Goal: Book appointment/travel/reservation

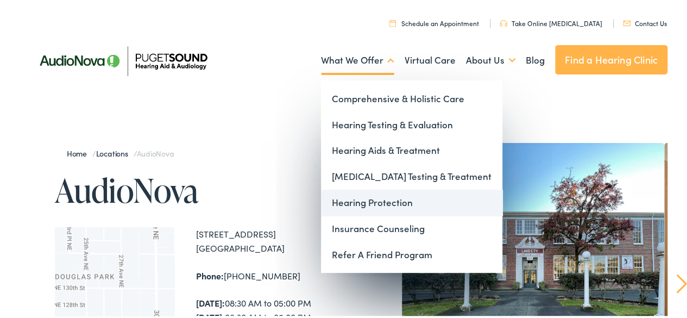
click at [396, 201] on link "Hearing Protection" at bounding box center [411, 201] width 181 height 26
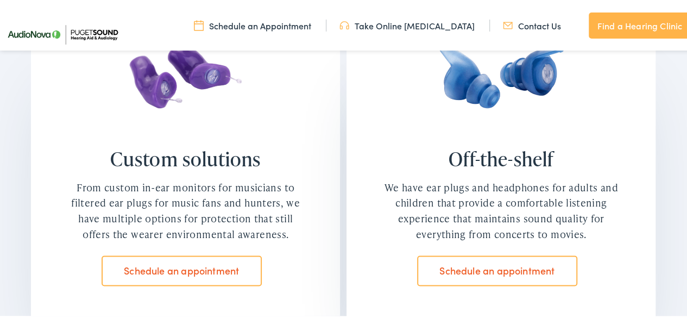
scroll to position [869, 0]
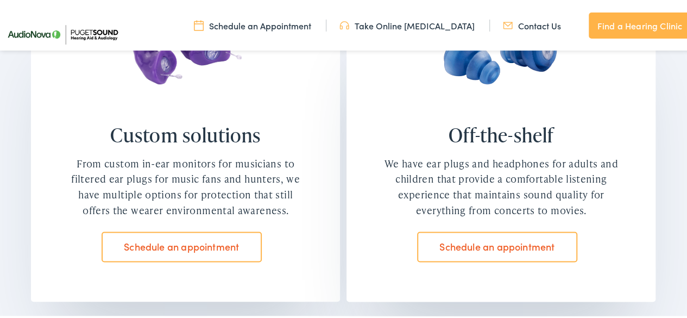
click at [227, 231] on link "Schedule an appointment" at bounding box center [181, 245] width 160 height 30
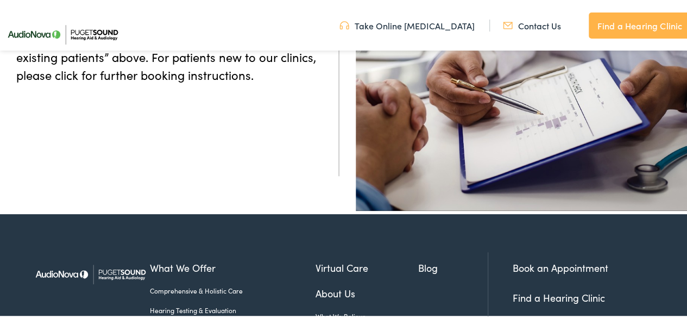
scroll to position [431, 0]
